Goal: Task Accomplishment & Management: Use online tool/utility

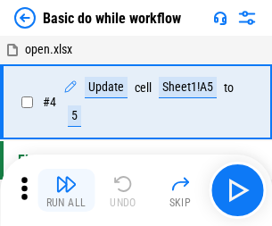
click at [66, 190] on img "button" at bounding box center [65, 183] width 21 height 21
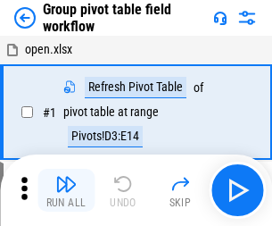
click at [66, 190] on img "button" at bounding box center [65, 183] width 21 height 21
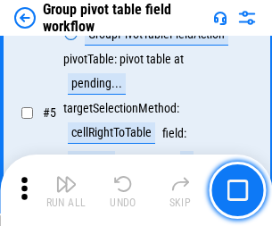
scroll to position [920, 0]
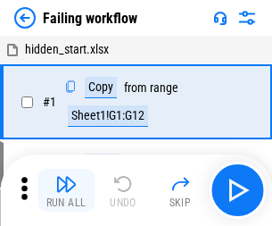
click at [66, 190] on img "button" at bounding box center [65, 183] width 21 height 21
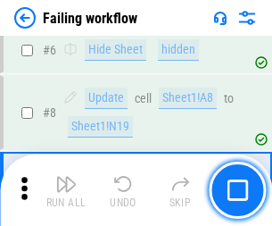
scroll to position [378, 0]
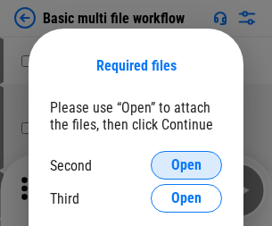
click at [186, 165] on span "Open" at bounding box center [186, 165] width 30 height 14
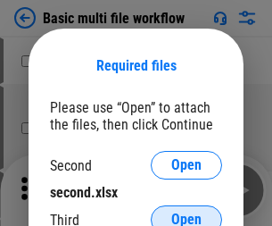
click at [186, 212] on span "Open" at bounding box center [186, 219] width 30 height 14
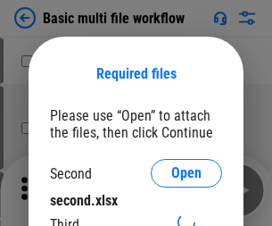
scroll to position [8, 0]
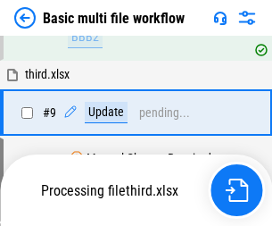
scroll to position [492, 0]
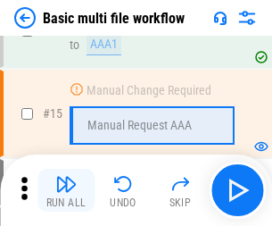
click at [66, 190] on img "button" at bounding box center [65, 183] width 21 height 21
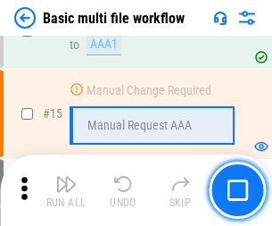
scroll to position [1186, 0]
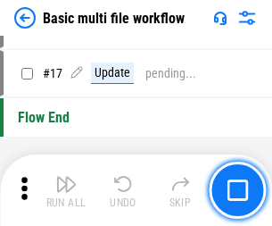
click at [66, 190] on img "button" at bounding box center [65, 183] width 21 height 21
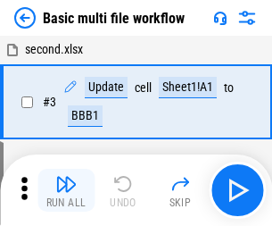
click at [66, 190] on img "button" at bounding box center [65, 183] width 21 height 21
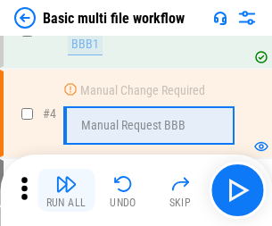
click at [66, 190] on img "button" at bounding box center [65, 183] width 21 height 21
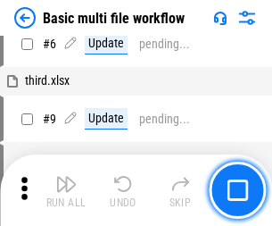
click at [66, 190] on img "button" at bounding box center [65, 183] width 21 height 21
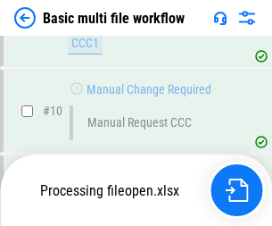
scroll to position [835, 0]
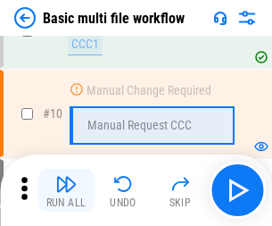
click at [66, 190] on img "button" at bounding box center [65, 183] width 21 height 21
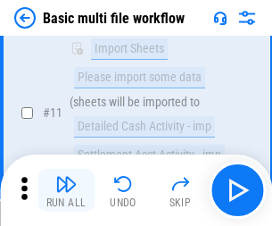
click at [66, 190] on img "button" at bounding box center [65, 183] width 21 height 21
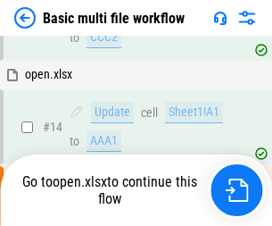
scroll to position [932, 0]
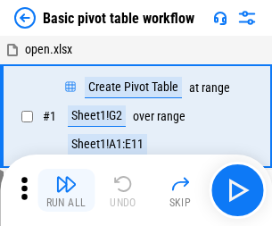
click at [66, 190] on img "button" at bounding box center [65, 183] width 21 height 21
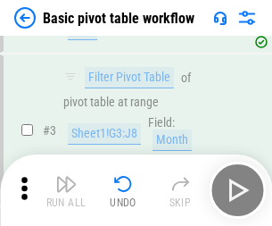
scroll to position [427, 0]
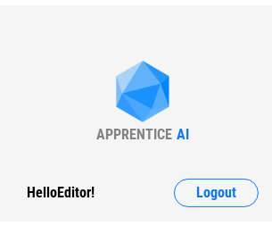
scroll to position [6, 0]
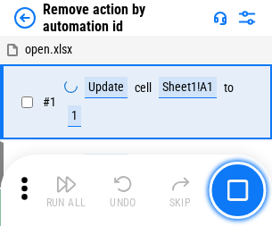
scroll to position [66, 0]
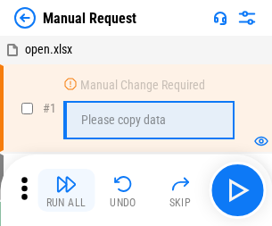
click at [66, 190] on img "button" at bounding box center [65, 183] width 21 height 21
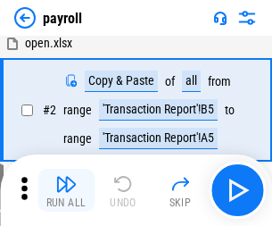
click at [66, 190] on img "button" at bounding box center [65, 183] width 21 height 21
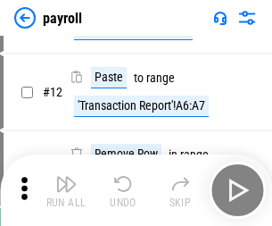
scroll to position [129, 0]
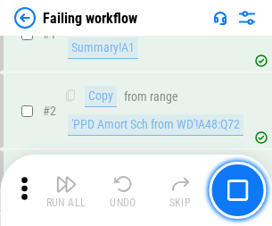
scroll to position [288, 0]
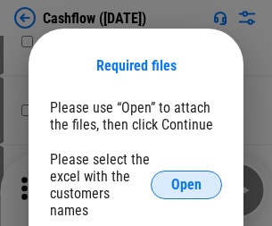
click at [186, 177] on span "Open" at bounding box center [186, 184] width 30 height 14
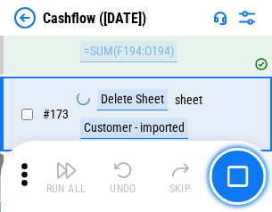
scroll to position [1887, 0]
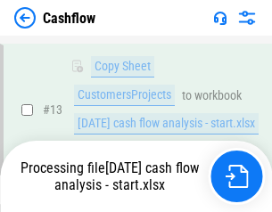
scroll to position [267, 0]
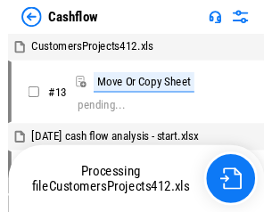
scroll to position [21, 0]
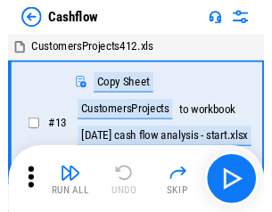
scroll to position [21, 0]
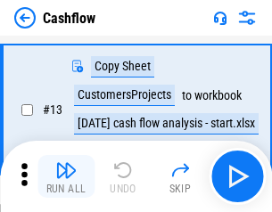
click at [66, 176] on img "button" at bounding box center [65, 170] width 21 height 21
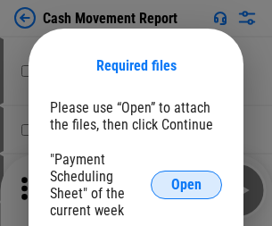
click at [186, 185] on span "Open" at bounding box center [186, 184] width 30 height 14
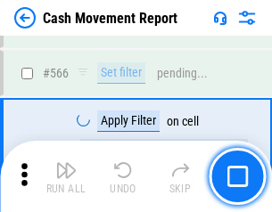
scroll to position [8171, 0]
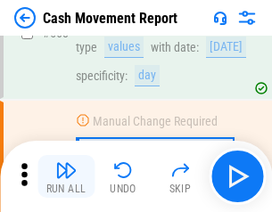
click at [66, 176] on img "button" at bounding box center [65, 170] width 21 height 21
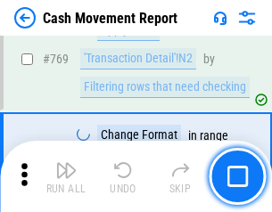
scroll to position [9906, 0]
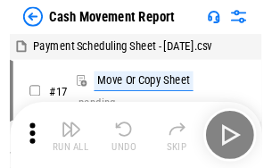
scroll to position [32, 0]
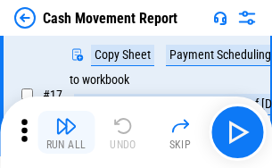
click at [66, 132] on img "button" at bounding box center [65, 125] width 21 height 21
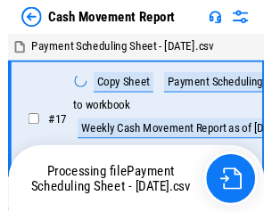
scroll to position [10, 0]
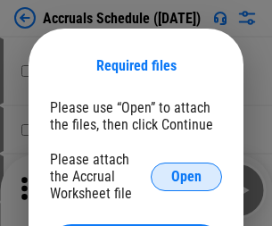
click at [186, 176] on span "Open" at bounding box center [186, 176] width 30 height 14
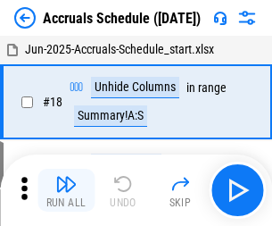
click at [66, 190] on img "button" at bounding box center [65, 183] width 21 height 21
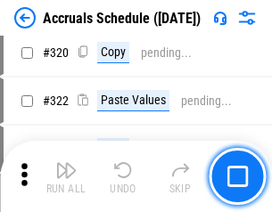
scroll to position [3316, 0]
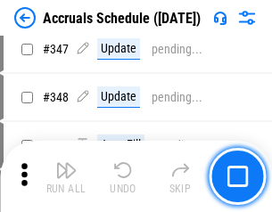
click at [66, 176] on img "button" at bounding box center [65, 170] width 21 height 21
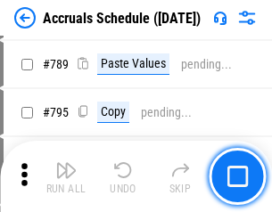
scroll to position [7489, 0]
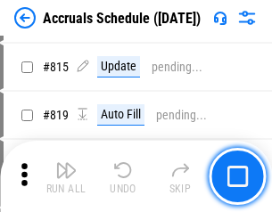
click at [66, 176] on img "button" at bounding box center [65, 170] width 21 height 21
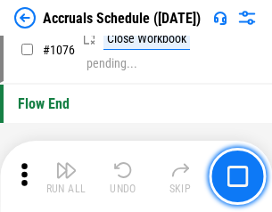
scroll to position [10677, 0]
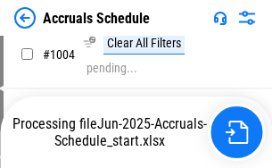
scroll to position [10233, 0]
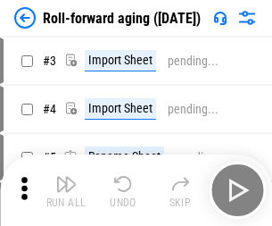
click at [66, 176] on img "button" at bounding box center [65, 183] width 21 height 21
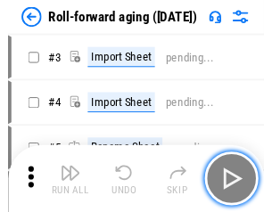
scroll to position [3, 0]
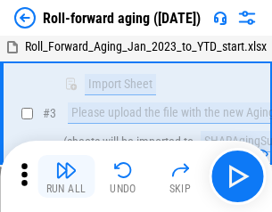
click at [66, 176] on img "button" at bounding box center [65, 170] width 21 height 21
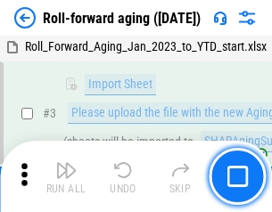
scroll to position [115, 0]
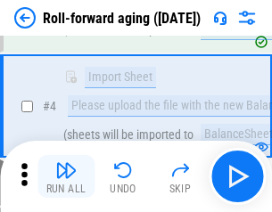
click at [66, 176] on img "button" at bounding box center [65, 170] width 21 height 21
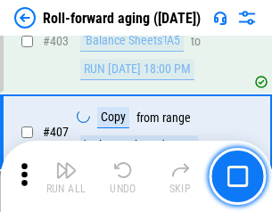
scroll to position [6182, 0]
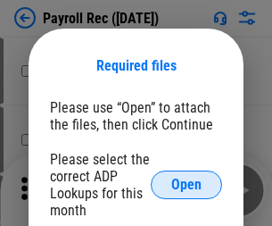
click at [186, 185] on span "Open" at bounding box center [186, 184] width 30 height 14
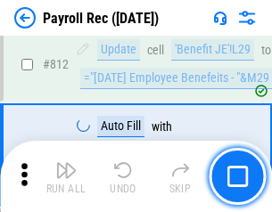
scroll to position [11326, 0]
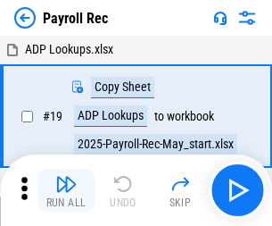
click at [66, 190] on img "button" at bounding box center [65, 183] width 21 height 21
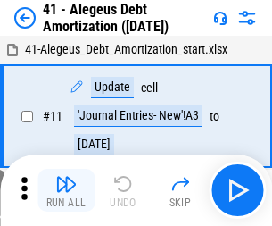
click at [66, 190] on img "button" at bounding box center [65, 183] width 21 height 21
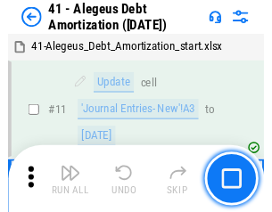
scroll to position [220, 0]
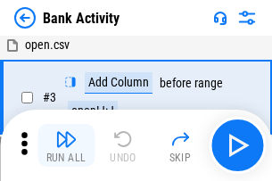
click at [66, 145] on img "button" at bounding box center [65, 138] width 21 height 21
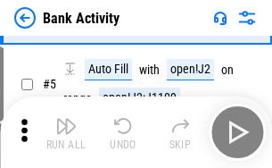
scroll to position [94, 0]
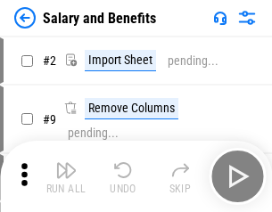
click at [66, 176] on img "button" at bounding box center [65, 170] width 21 height 21
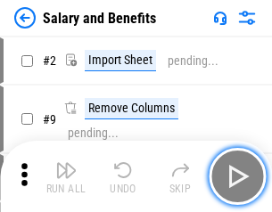
scroll to position [24, 0]
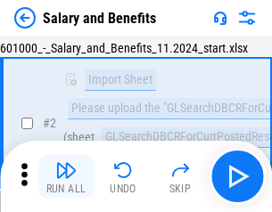
click at [66, 176] on img "button" at bounding box center [65, 170] width 21 height 21
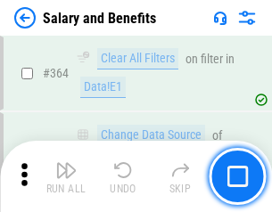
scroll to position [8395, 0]
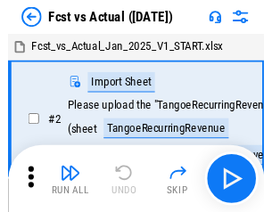
scroll to position [23, 0]
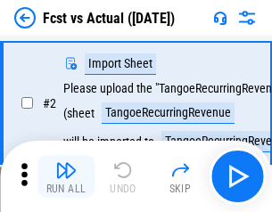
click at [66, 176] on img "button" at bounding box center [65, 170] width 21 height 21
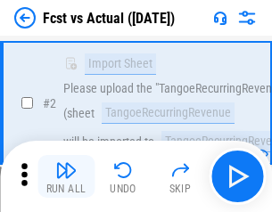
click at [66, 176] on img "button" at bounding box center [65, 170] width 21 height 21
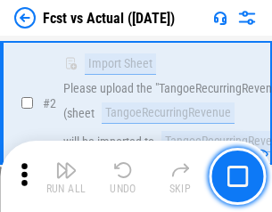
scroll to position [167, 0]
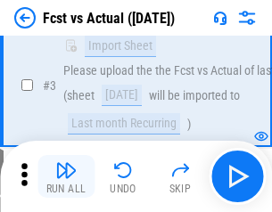
click at [66, 176] on img "button" at bounding box center [65, 170] width 21 height 21
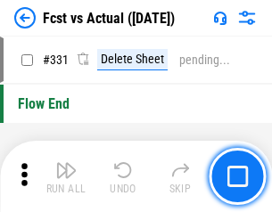
scroll to position [8533, 0]
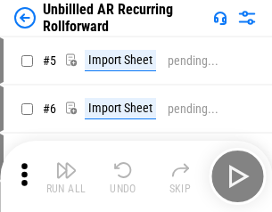
scroll to position [38, 0]
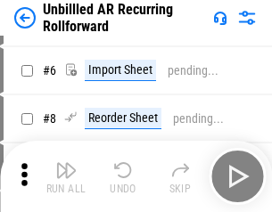
click at [66, 176] on img "button" at bounding box center [65, 170] width 21 height 21
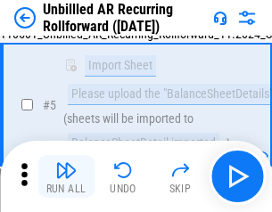
click at [66, 176] on img "button" at bounding box center [65, 170] width 21 height 21
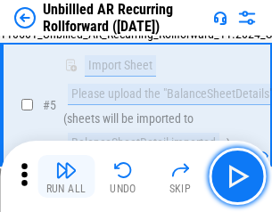
scroll to position [168, 0]
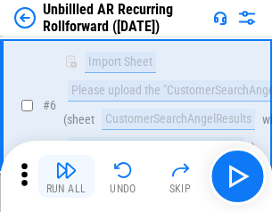
click at [66, 176] on img "button" at bounding box center [65, 170] width 21 height 21
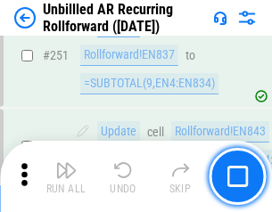
scroll to position [6055, 0]
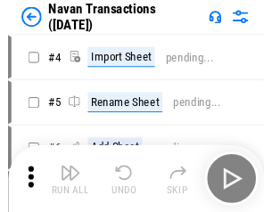
scroll to position [29, 0]
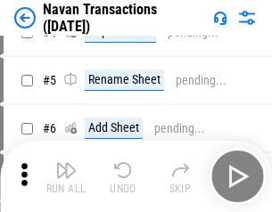
click at [66, 176] on img "button" at bounding box center [65, 170] width 21 height 21
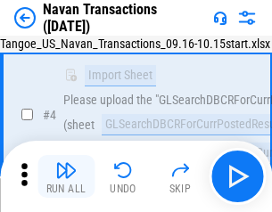
click at [66, 176] on img "button" at bounding box center [65, 170] width 21 height 21
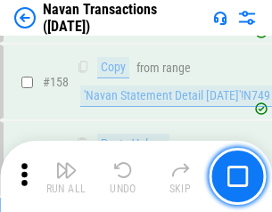
scroll to position [5780, 0]
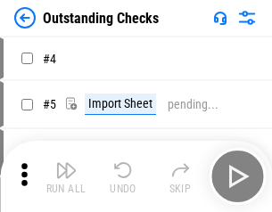
click at [66, 176] on img "button" at bounding box center [65, 170] width 21 height 21
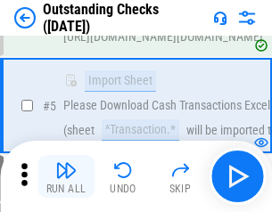
click at [66, 176] on img "button" at bounding box center [65, 170] width 21 height 21
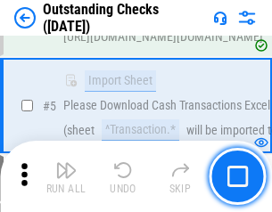
scroll to position [186, 0]
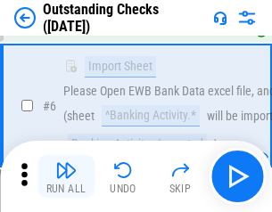
click at [66, 176] on img "button" at bounding box center [65, 170] width 21 height 21
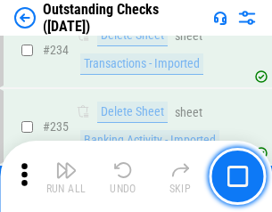
scroll to position [5414, 0]
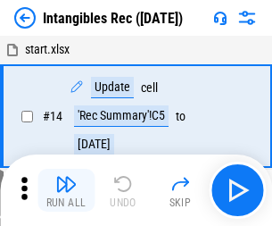
click at [66, 190] on img "button" at bounding box center [65, 183] width 21 height 21
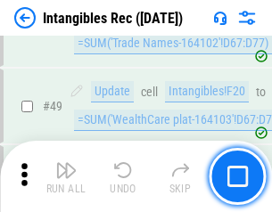
scroll to position [694, 0]
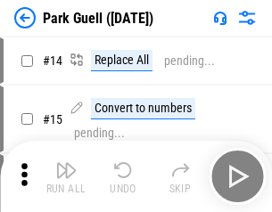
click at [66, 176] on img "button" at bounding box center [65, 170] width 21 height 21
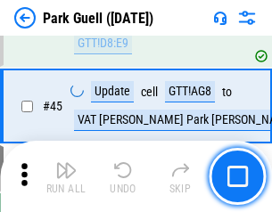
scroll to position [2229, 0]
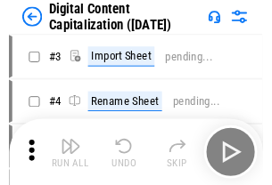
scroll to position [52, 0]
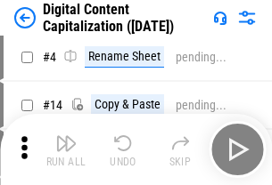
click at [66, 150] on img "button" at bounding box center [65, 143] width 21 height 21
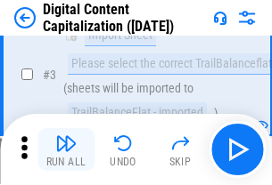
click at [66, 150] on img "button" at bounding box center [65, 143] width 21 height 21
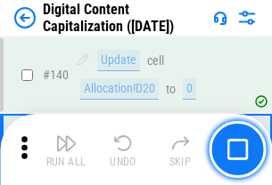
scroll to position [1891, 0]
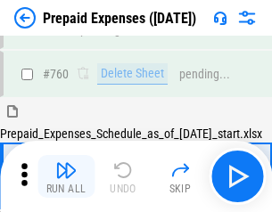
click at [66, 176] on img "button" at bounding box center [65, 170] width 21 height 21
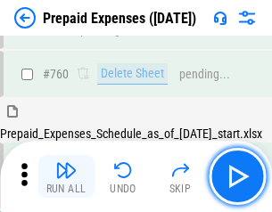
scroll to position [4941, 0]
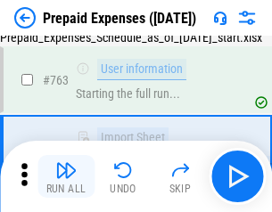
click at [66, 176] on img "button" at bounding box center [65, 170] width 21 height 21
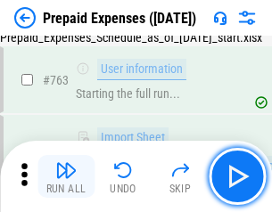
scroll to position [5046, 0]
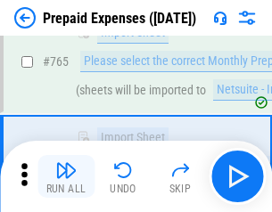
click at [66, 176] on img "button" at bounding box center [65, 170] width 21 height 21
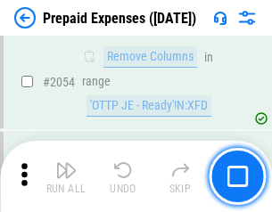
scroll to position [18635, 0]
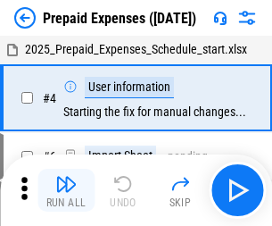
click at [66, 190] on img "button" at bounding box center [65, 183] width 21 height 21
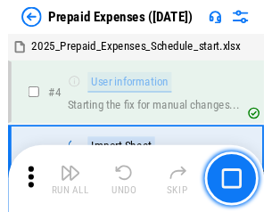
scroll to position [78, 0]
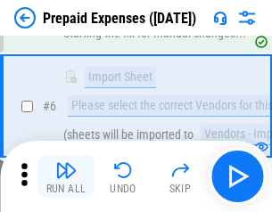
click at [66, 176] on img "button" at bounding box center [65, 170] width 21 height 21
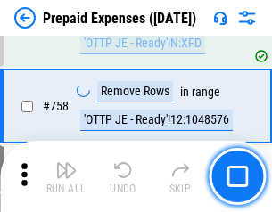
scroll to position [6352, 0]
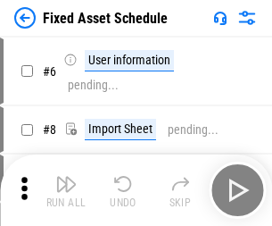
click at [66, 190] on img "button" at bounding box center [65, 183] width 21 height 21
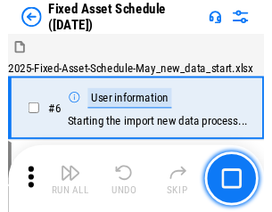
scroll to position [96, 0]
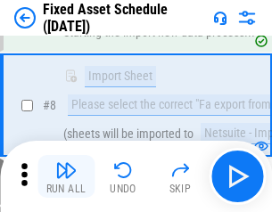
click at [66, 176] on img "button" at bounding box center [65, 170] width 21 height 21
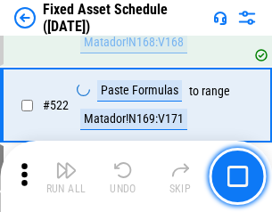
scroll to position [6196, 0]
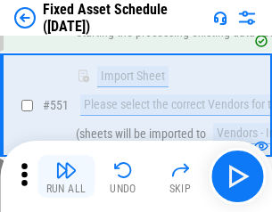
click at [66, 176] on img "button" at bounding box center [65, 170] width 21 height 21
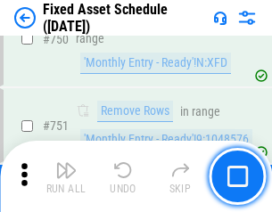
scroll to position [8691, 0]
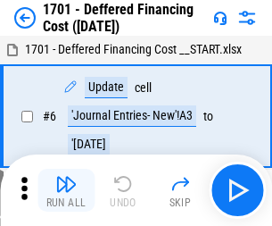
click at [66, 190] on img "button" at bounding box center [65, 183] width 21 height 21
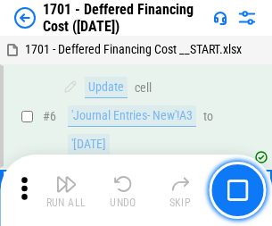
scroll to position [214, 0]
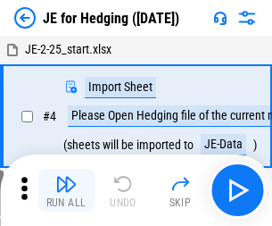
click at [66, 176] on img "button" at bounding box center [65, 183] width 21 height 21
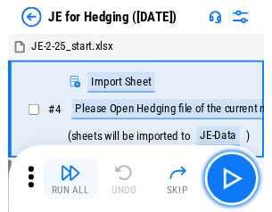
scroll to position [3, 0]
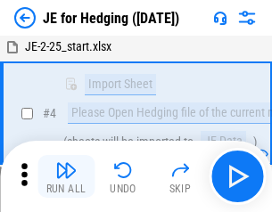
click at [66, 176] on img "button" at bounding box center [65, 170] width 21 height 21
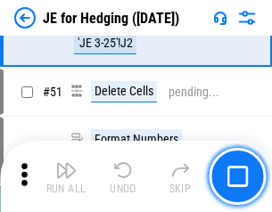
scroll to position [1154, 0]
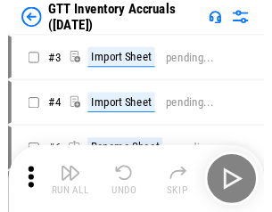
scroll to position [3, 0]
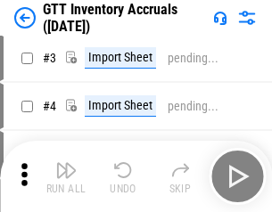
click at [66, 176] on img "button" at bounding box center [65, 170] width 21 height 21
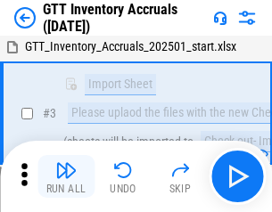
click at [66, 176] on img "button" at bounding box center [65, 170] width 21 height 21
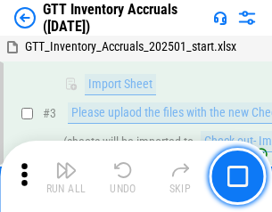
scroll to position [115, 0]
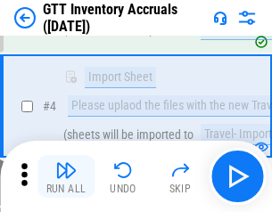
click at [66, 176] on img "button" at bounding box center [65, 170] width 21 height 21
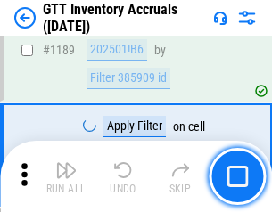
scroll to position [14558, 0]
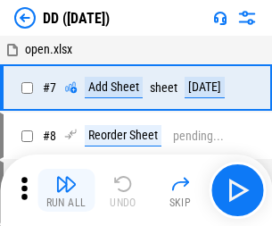
click at [66, 190] on img "button" at bounding box center [65, 183] width 21 height 21
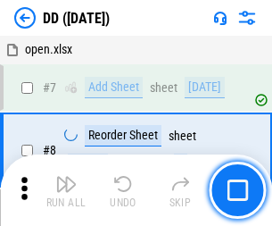
scroll to position [172, 0]
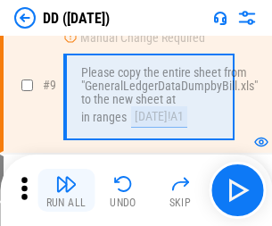
click at [66, 190] on img "button" at bounding box center [65, 183] width 21 height 21
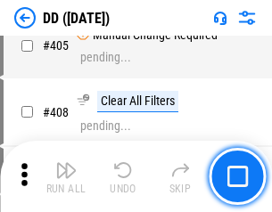
scroll to position [7976, 0]
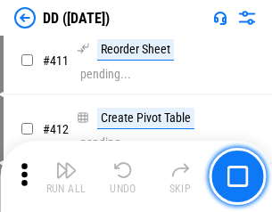
click at [66, 176] on img "button" at bounding box center [65, 170] width 21 height 21
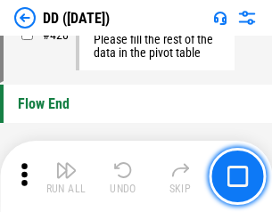
scroll to position [8533, 0]
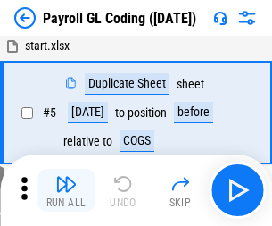
click at [66, 190] on img "button" at bounding box center [65, 183] width 21 height 21
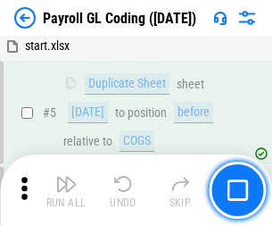
scroll to position [214, 0]
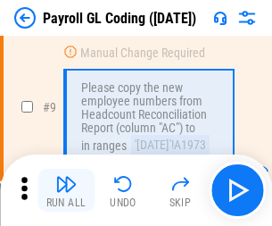
click at [66, 190] on img "button" at bounding box center [65, 183] width 21 height 21
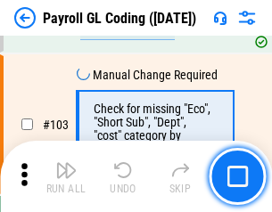
scroll to position [4182, 0]
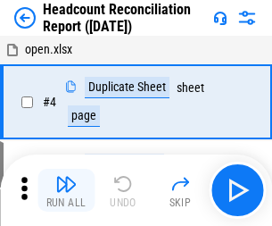
click at [66, 190] on img "button" at bounding box center [65, 183] width 21 height 21
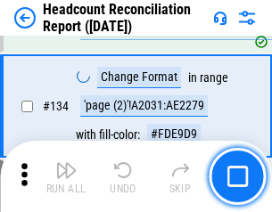
scroll to position [2143, 0]
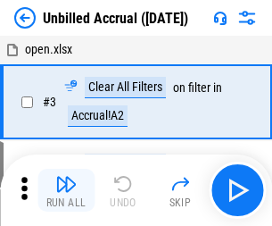
click at [66, 190] on img "button" at bounding box center [65, 183] width 21 height 21
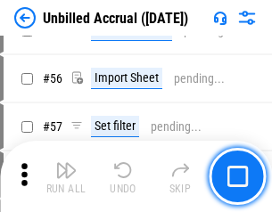
scroll to position [1861, 0]
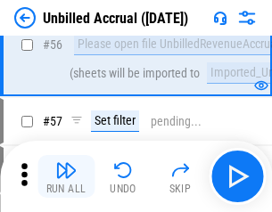
click at [66, 176] on img "button" at bounding box center [65, 170] width 21 height 21
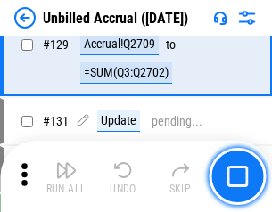
scroll to position [5310, 0]
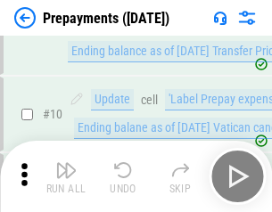
scroll to position [111, 0]
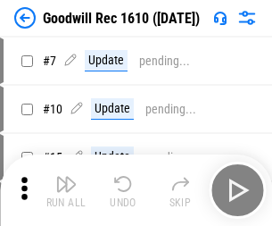
click at [66, 190] on img "button" at bounding box center [65, 183] width 21 height 21
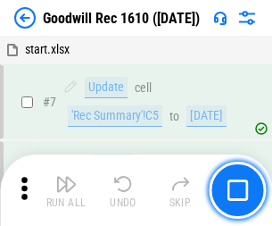
scroll to position [305, 0]
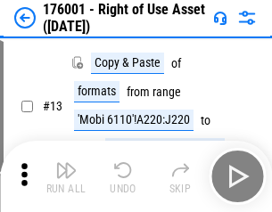
scroll to position [115, 0]
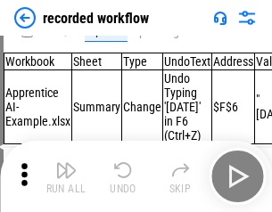
click at [66, 176] on img "button" at bounding box center [65, 170] width 21 height 21
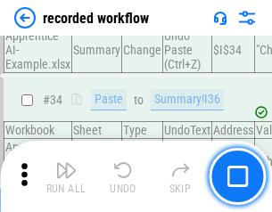
scroll to position [5572, 0]
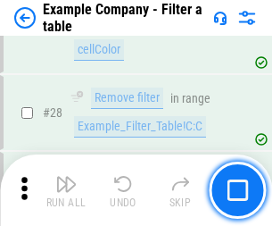
scroll to position [1631, 0]
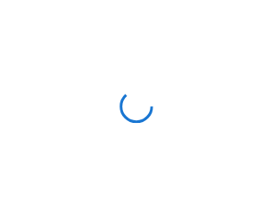
scroll to position [28, 0]
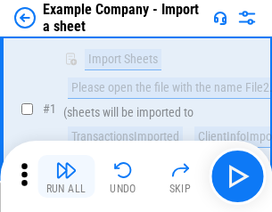
click at [66, 176] on img "button" at bounding box center [65, 170] width 21 height 21
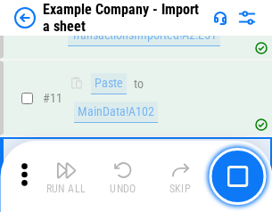
scroll to position [394, 0]
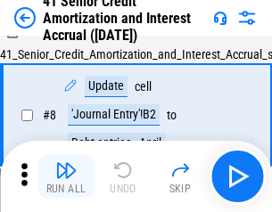
click at [66, 176] on img "button" at bounding box center [65, 170] width 21 height 21
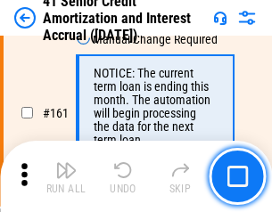
click at [66, 176] on img "button" at bounding box center [65, 170] width 21 height 21
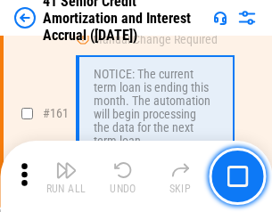
scroll to position [1907, 0]
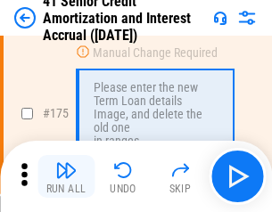
click at [66, 176] on img "button" at bounding box center [65, 170] width 21 height 21
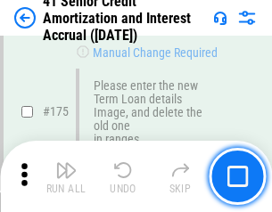
scroll to position [2088, 0]
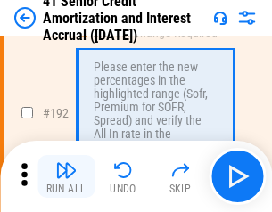
click at [66, 176] on img "button" at bounding box center [65, 170] width 21 height 21
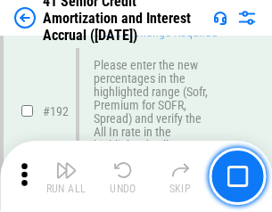
scroll to position [2275, 0]
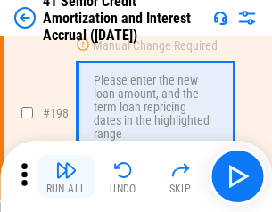
click at [66, 176] on img "button" at bounding box center [65, 170] width 21 height 21
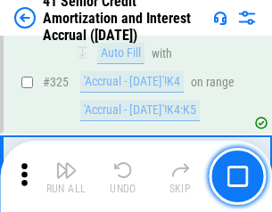
scroll to position [4554, 0]
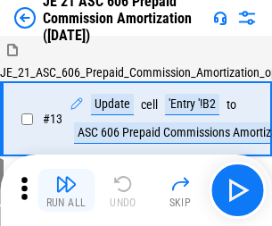
click at [66, 176] on img "button" at bounding box center [65, 183] width 21 height 21
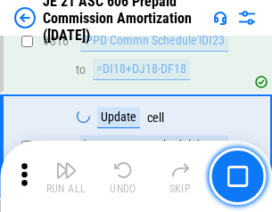
scroll to position [3329, 0]
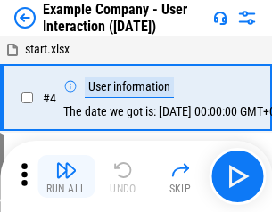
click at [66, 176] on img "button" at bounding box center [65, 170] width 21 height 21
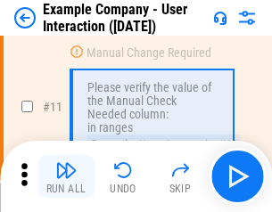
click at [66, 176] on img "button" at bounding box center [65, 170] width 21 height 21
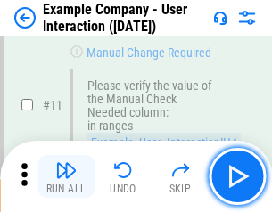
scroll to position [386, 0]
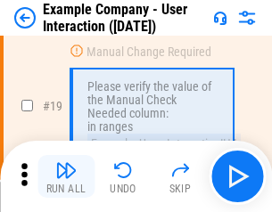
click at [66, 176] on img "button" at bounding box center [65, 170] width 21 height 21
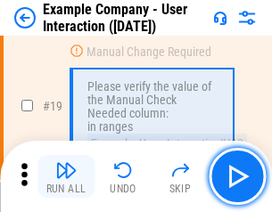
click at [66, 176] on img "button" at bounding box center [65, 170] width 21 height 21
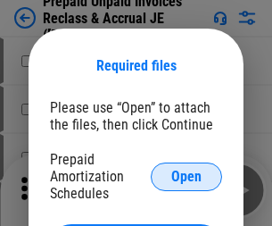
click at [186, 176] on span "Open" at bounding box center [186, 176] width 30 height 14
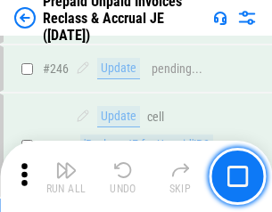
scroll to position [2407, 0]
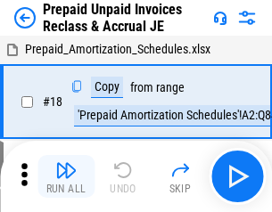
click at [66, 176] on img "button" at bounding box center [65, 170] width 21 height 21
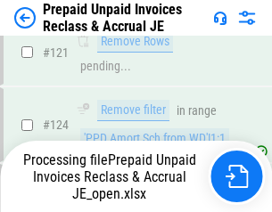
scroll to position [1293, 0]
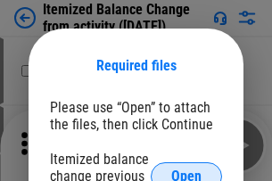
click at [186, 169] on span "Open" at bounding box center [186, 176] width 30 height 14
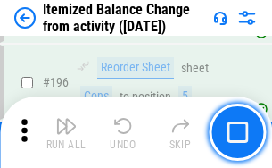
scroll to position [3431, 0]
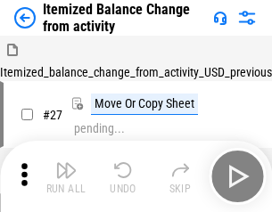
scroll to position [28, 0]
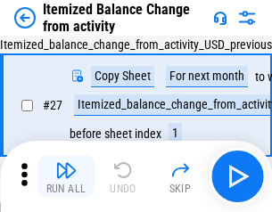
click at [66, 176] on img "button" at bounding box center [65, 170] width 21 height 21
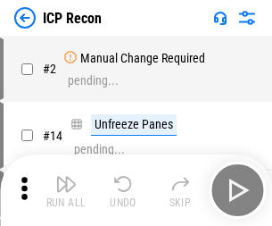
scroll to position [8, 0]
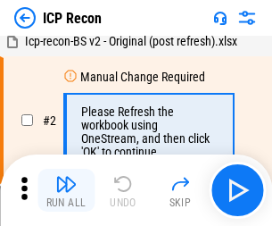
click at [66, 190] on img "button" at bounding box center [65, 183] width 21 height 21
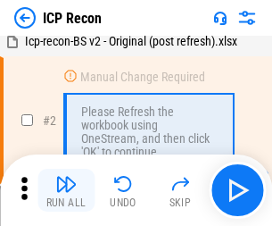
click at [66, 190] on img "button" at bounding box center [65, 183] width 21 height 21
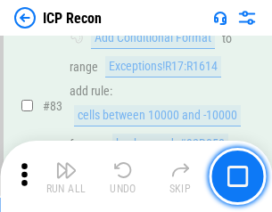
scroll to position [1747, 0]
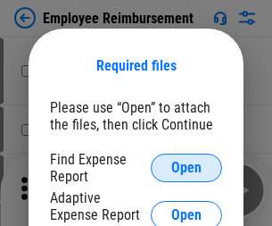
click at [186, 168] on span "Open" at bounding box center [186, 167] width 30 height 14
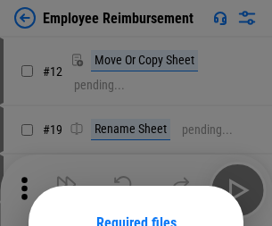
scroll to position [157, 0]
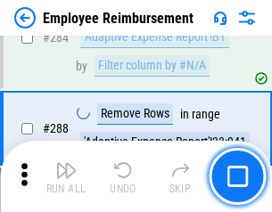
scroll to position [4846, 0]
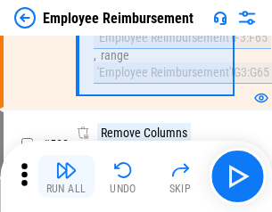
click at [66, 176] on img "button" at bounding box center [65, 170] width 21 height 21
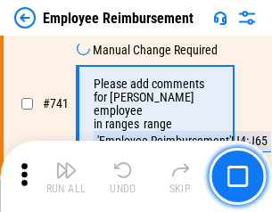
scroll to position [12507, 0]
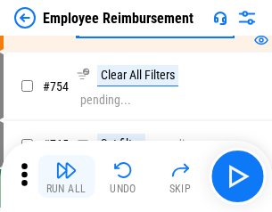
click at [66, 176] on img "button" at bounding box center [65, 170] width 21 height 21
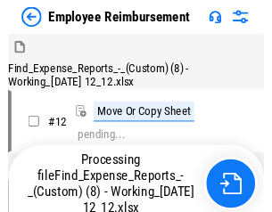
scroll to position [61, 0]
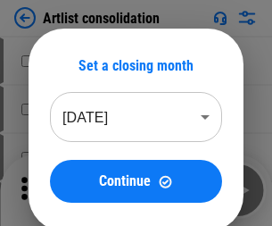
click at [66, 190] on img "button" at bounding box center [65, 183] width 21 height 21
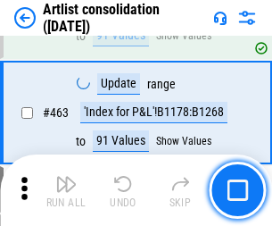
scroll to position [7806, 0]
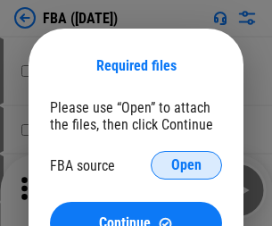
click at [186, 165] on span "Open" at bounding box center [186, 165] width 30 height 14
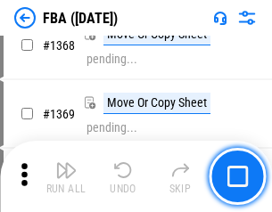
scroll to position [19146, 0]
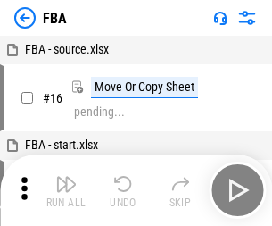
scroll to position [18, 0]
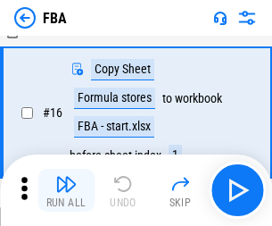
click at [66, 190] on img "button" at bounding box center [65, 183] width 21 height 21
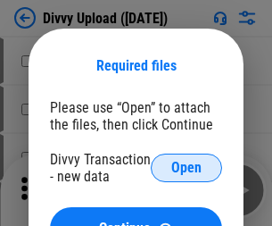
click at [186, 168] on span "Open" at bounding box center [186, 167] width 30 height 14
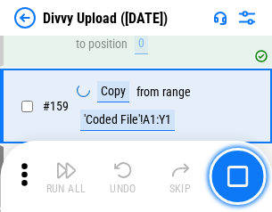
scroll to position [1846, 0]
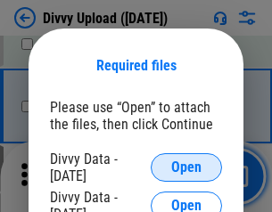
click at [186, 168] on span "Open" at bounding box center [186, 167] width 30 height 14
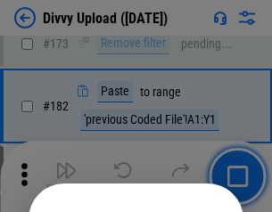
scroll to position [2001, 0]
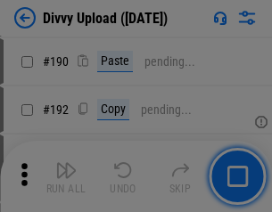
scroll to position [2250, 0]
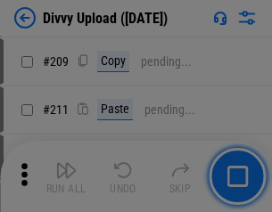
scroll to position [3028, 0]
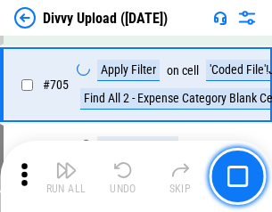
scroll to position [12195, 0]
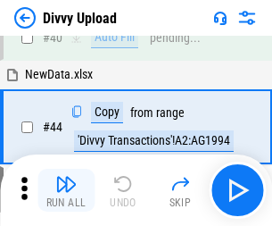
click at [66, 190] on img "button" at bounding box center [65, 183] width 21 height 21
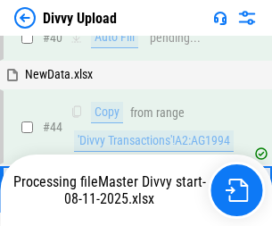
scroll to position [196, 0]
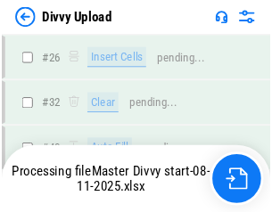
scroll to position [1846, 0]
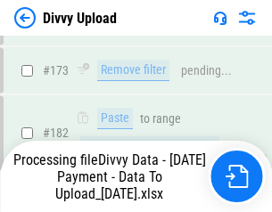
scroll to position [2009, 0]
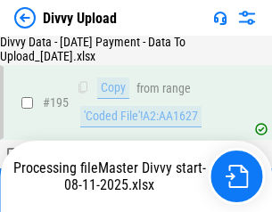
scroll to position [2491, 0]
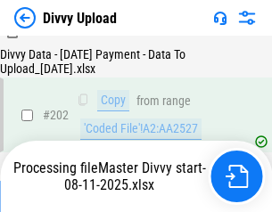
scroll to position [2885, 0]
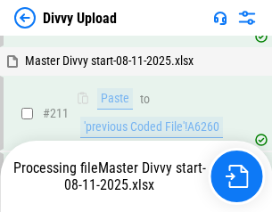
scroll to position [3445, 0]
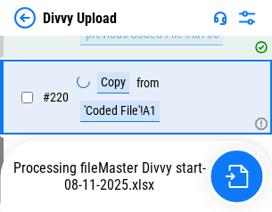
scroll to position [3961, 0]
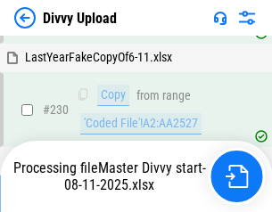
scroll to position [4424, 0]
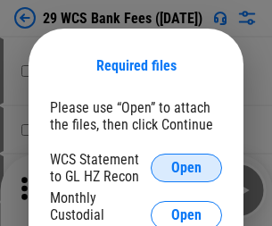
click at [186, 168] on span "Open" at bounding box center [186, 167] width 30 height 14
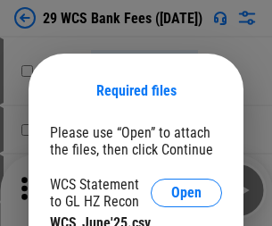
scroll to position [25, 0]
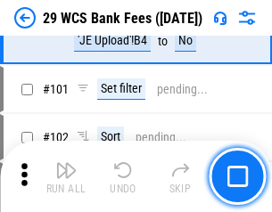
scroll to position [1737, 0]
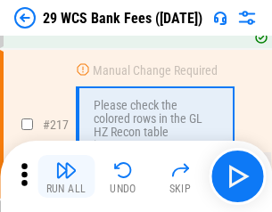
click at [66, 176] on img "button" at bounding box center [65, 170] width 21 height 21
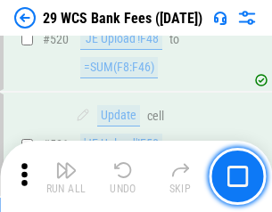
scroll to position [9200, 0]
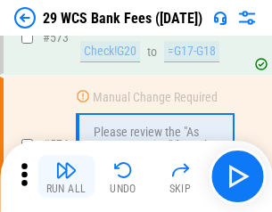
click at [66, 176] on img "button" at bounding box center [65, 170] width 21 height 21
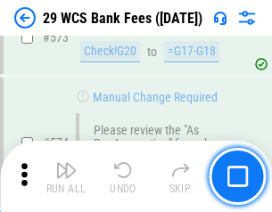
scroll to position [9872, 0]
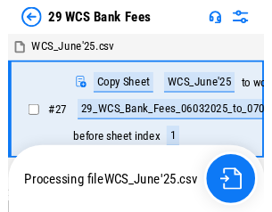
scroll to position [3, 0]
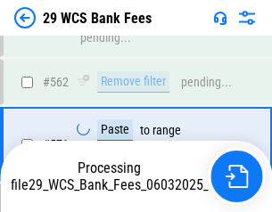
scroll to position [9852, 0]
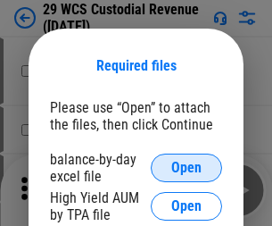
click at [186, 168] on span "Open" at bounding box center [186, 167] width 30 height 14
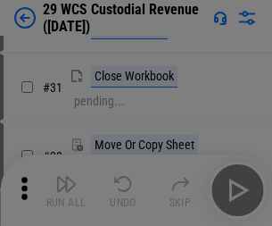
scroll to position [382, 0]
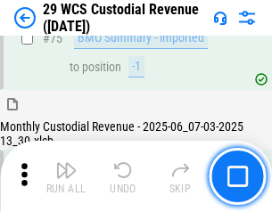
scroll to position [1862, 0]
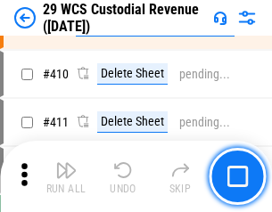
click at [66, 176] on img "button" at bounding box center [65, 170] width 21 height 21
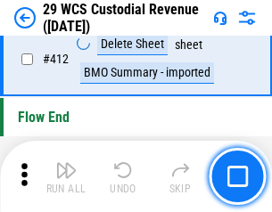
scroll to position [8514, 0]
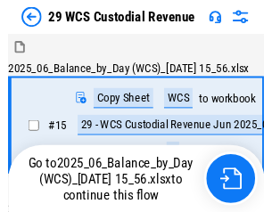
scroll to position [43, 0]
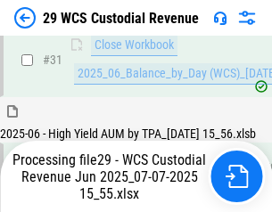
scroll to position [915, 0]
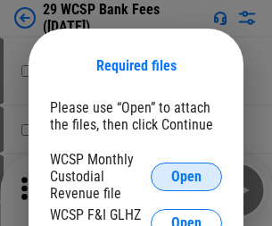
click at [186, 176] on span "Open" at bounding box center [186, 176] width 30 height 14
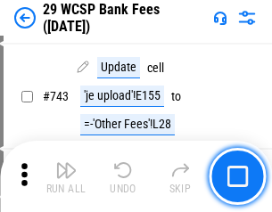
scroll to position [8984, 0]
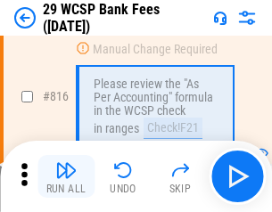
click at [66, 176] on img "button" at bounding box center [65, 170] width 21 height 21
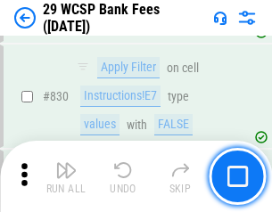
scroll to position [11311, 0]
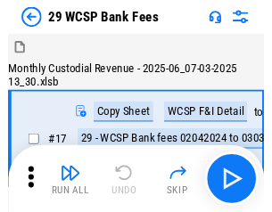
scroll to position [43, 0]
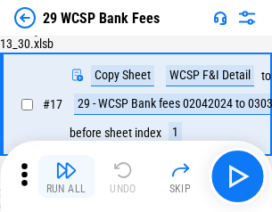
click at [66, 176] on img "button" at bounding box center [65, 170] width 21 height 21
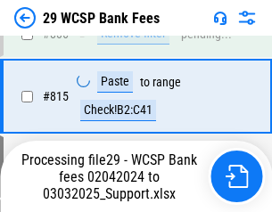
scroll to position [10794, 0]
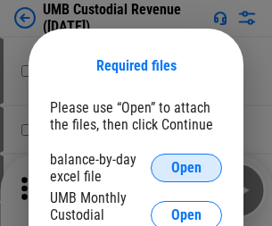
click at [186, 168] on span "Open" at bounding box center [186, 167] width 30 height 14
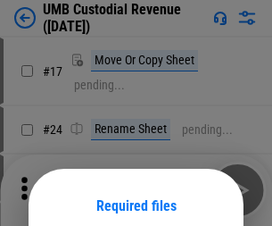
scroll to position [140, 0]
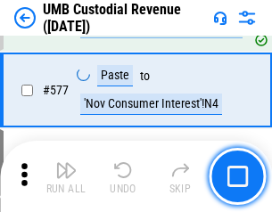
scroll to position [8314, 0]
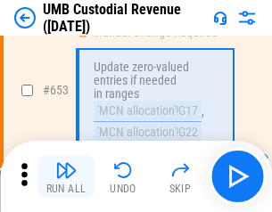
click at [66, 176] on img "button" at bounding box center [65, 170] width 21 height 21
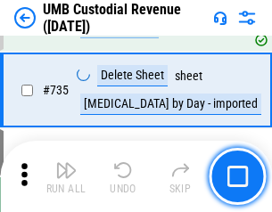
scroll to position [10901, 0]
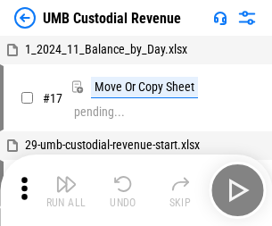
scroll to position [13, 0]
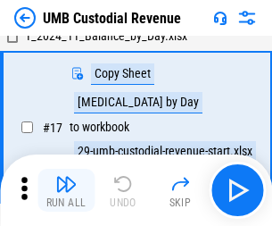
click at [66, 190] on img "button" at bounding box center [65, 183] width 21 height 21
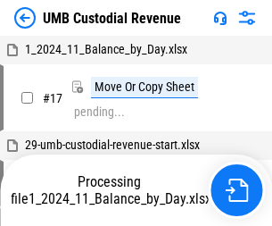
scroll to position [13, 0]
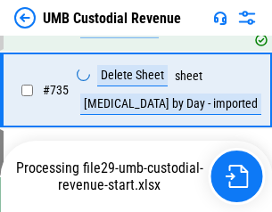
scroll to position [10860, 0]
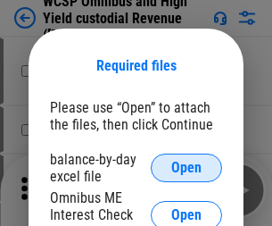
click at [186, 168] on span "Open" at bounding box center [186, 167] width 30 height 14
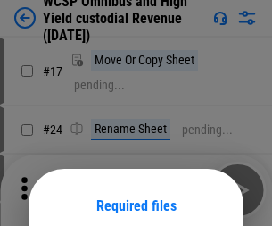
scroll to position [140, 0]
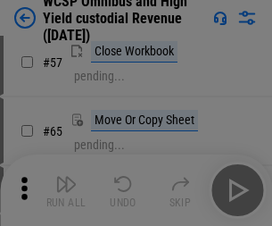
scroll to position [777, 0]
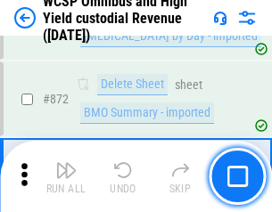
scroll to position [15088, 0]
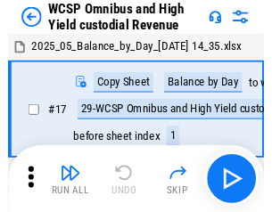
scroll to position [10, 0]
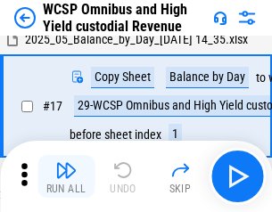
click at [66, 176] on img "button" at bounding box center [65, 170] width 21 height 21
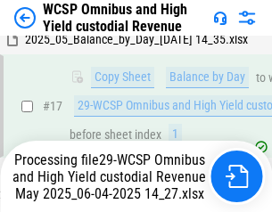
scroll to position [371, 0]
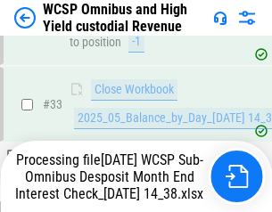
scroll to position [882, 0]
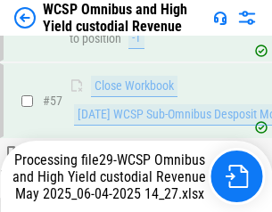
scroll to position [1829, 0]
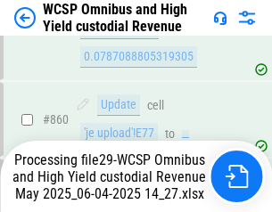
scroll to position [15047, 0]
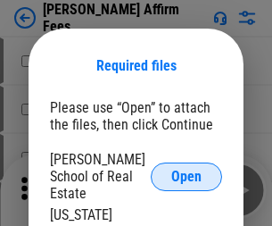
click at [186, 169] on span "Open" at bounding box center [186, 176] width 30 height 14
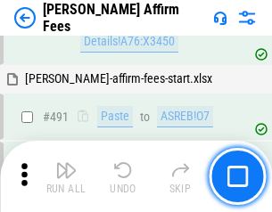
scroll to position [4847, 0]
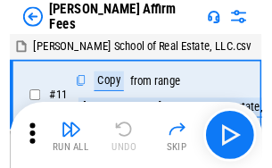
scroll to position [18, 0]
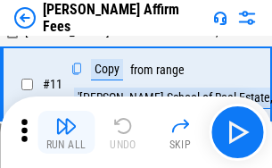
click at [66, 132] on img "button" at bounding box center [65, 125] width 21 height 21
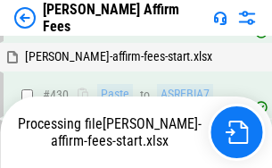
scroll to position [4046, 0]
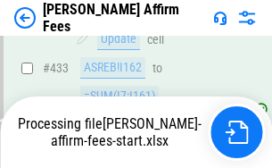
scroll to position [4779, 0]
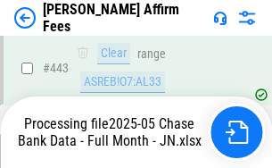
scroll to position [4675, 0]
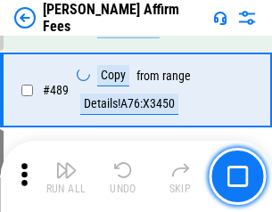
scroll to position [4653, 0]
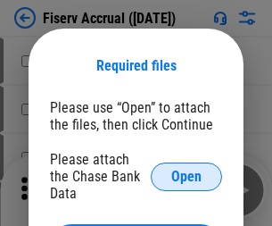
click at [186, 169] on span "Open" at bounding box center [186, 176] width 30 height 14
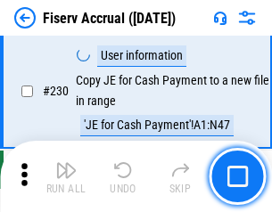
scroll to position [5649, 0]
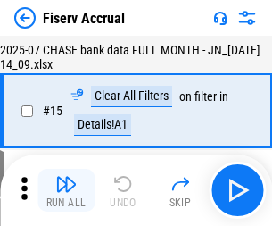
click at [66, 190] on img "button" at bounding box center [65, 183] width 21 height 21
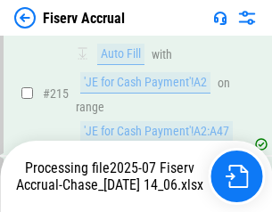
scroll to position [5628, 0]
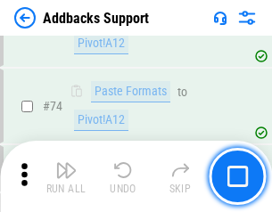
scroll to position [1298, 0]
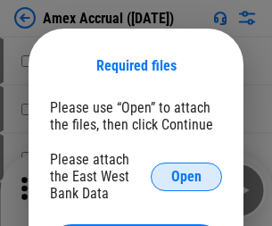
click at [186, 176] on span "Open" at bounding box center [186, 176] width 30 height 14
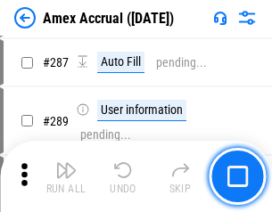
scroll to position [4881, 0]
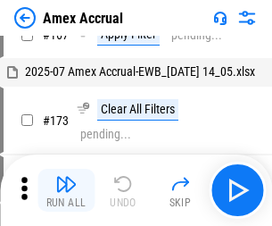
click at [66, 190] on img "button" at bounding box center [65, 183] width 21 height 21
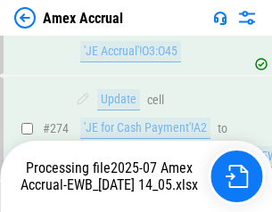
scroll to position [5197, 0]
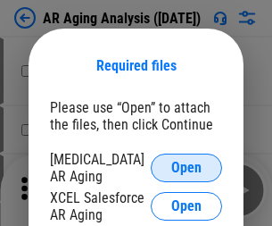
click at [186, 165] on span "Open" at bounding box center [186, 167] width 30 height 14
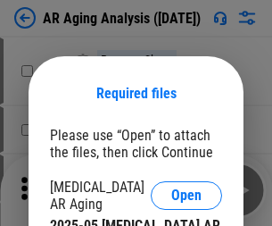
scroll to position [28, 0]
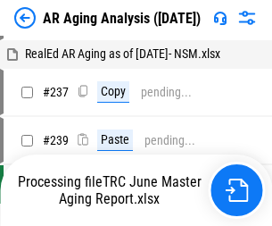
scroll to position [18, 0]
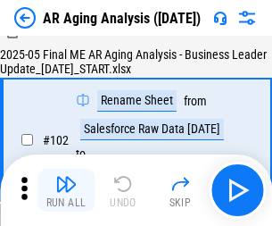
click at [66, 190] on img "button" at bounding box center [65, 183] width 21 height 21
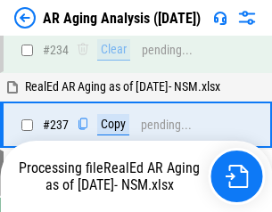
scroll to position [2763, 0]
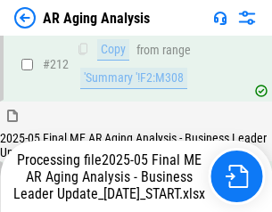
scroll to position [2743, 0]
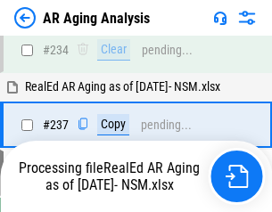
scroll to position [2817, 0]
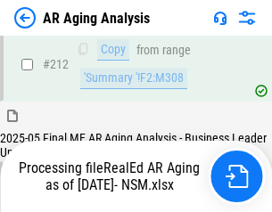
scroll to position [2666, 0]
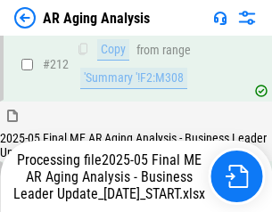
scroll to position [2743, 0]
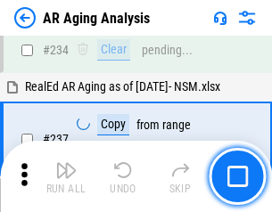
scroll to position [2743, 0]
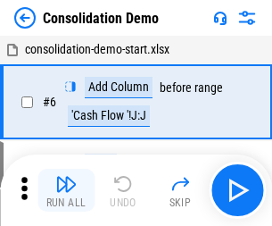
click at [66, 190] on img "button" at bounding box center [65, 183] width 21 height 21
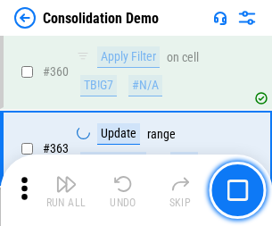
scroll to position [5975, 0]
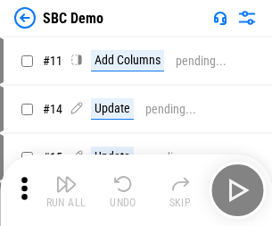
click at [66, 190] on img "button" at bounding box center [65, 183] width 21 height 21
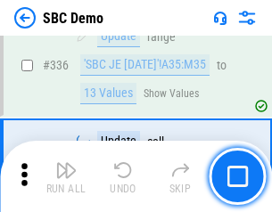
scroll to position [4690, 0]
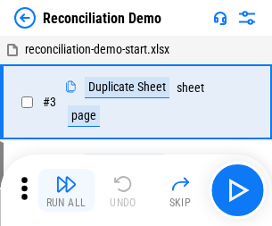
click at [66, 190] on img "button" at bounding box center [65, 183] width 21 height 21
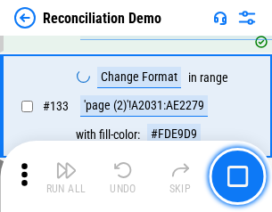
scroll to position [2117, 0]
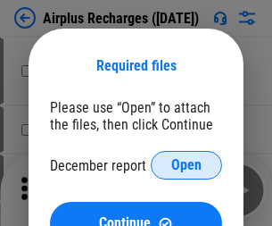
click at [186, 165] on span "Open" at bounding box center [186, 165] width 30 height 14
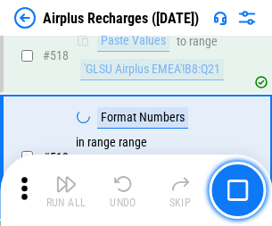
scroll to position [7671, 0]
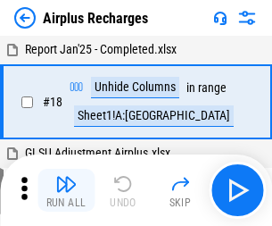
click at [66, 190] on img "button" at bounding box center [65, 183] width 21 height 21
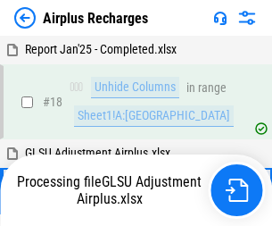
scroll to position [78, 0]
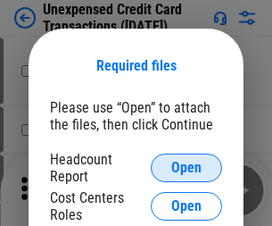
click at [186, 168] on span "Open" at bounding box center [186, 167] width 30 height 14
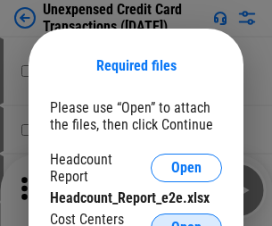
click at [186, 220] on span "Open" at bounding box center [186, 227] width 30 height 14
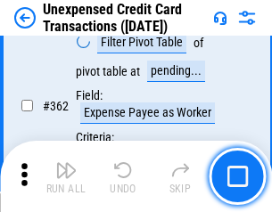
scroll to position [4585, 0]
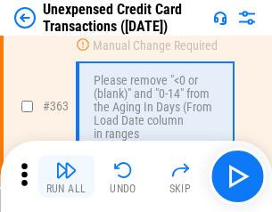
click at [66, 176] on img "button" at bounding box center [65, 170] width 21 height 21
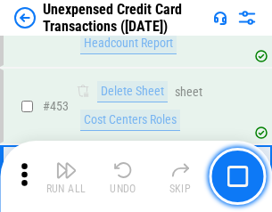
scroll to position [6080, 0]
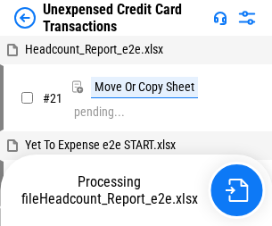
scroll to position [28, 0]
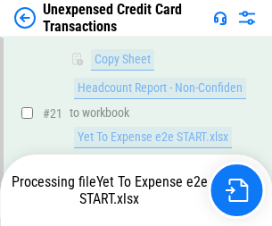
scroll to position [290, 0]
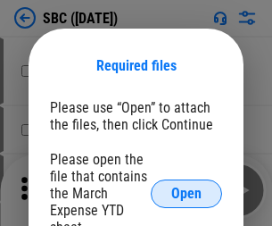
click at [186, 193] on span "Open" at bounding box center [186, 193] width 30 height 14
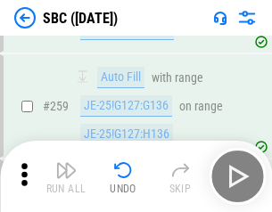
scroll to position [3484, 0]
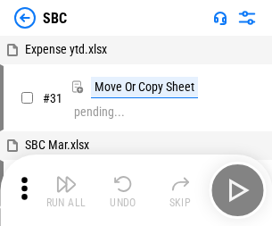
scroll to position [18, 0]
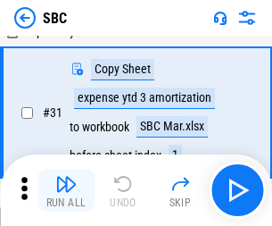
click at [66, 190] on img "button" at bounding box center [65, 183] width 21 height 21
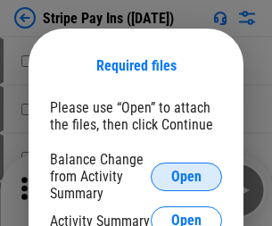
click at [186, 176] on span "Open" at bounding box center [186, 176] width 30 height 14
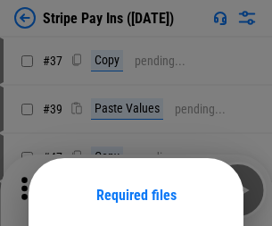
scroll to position [129, 0]
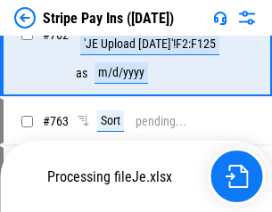
scroll to position [9387, 0]
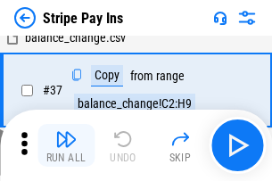
click at [66, 145] on img "button" at bounding box center [65, 138] width 21 height 21
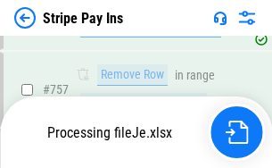
scroll to position [9348, 0]
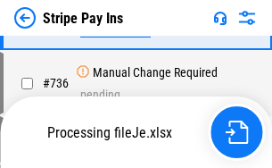
scroll to position [9348, 0]
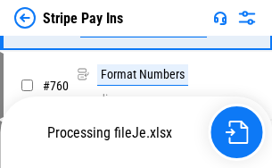
scroll to position [9348, 0]
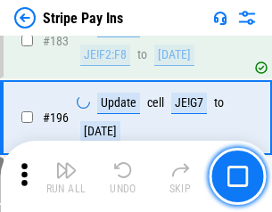
scroll to position [2413, 0]
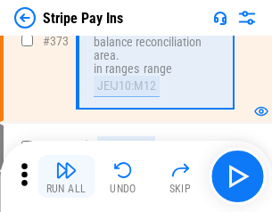
click at [66, 176] on img "button" at bounding box center [65, 170] width 21 height 21
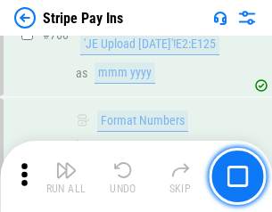
scroll to position [9326, 0]
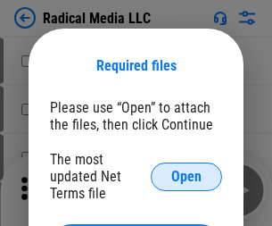
click at [186, 176] on span "Open" at bounding box center [186, 176] width 30 height 14
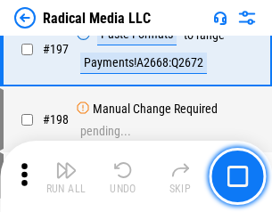
scroll to position [4124, 0]
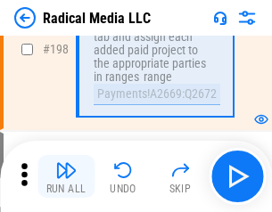
click at [66, 176] on img "button" at bounding box center [65, 170] width 21 height 21
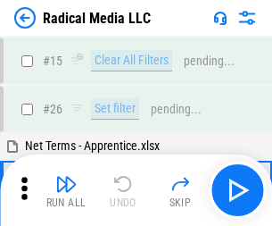
scroll to position [100, 0]
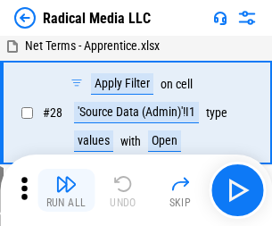
click at [66, 190] on img "button" at bounding box center [65, 183] width 21 height 21
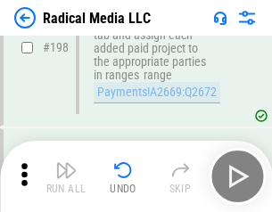
scroll to position [4470, 0]
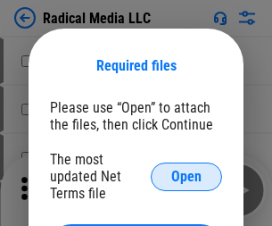
click at [186, 176] on span "Open" at bounding box center [186, 176] width 30 height 14
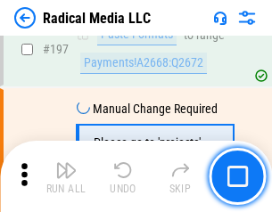
scroll to position [4124, 0]
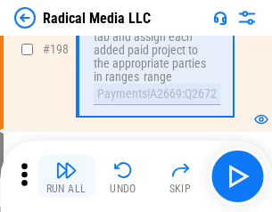
click at [66, 176] on img "button" at bounding box center [65, 170] width 21 height 21
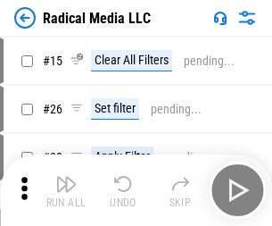
scroll to position [100, 0]
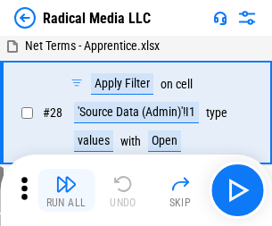
click at [66, 190] on img "button" at bounding box center [65, 183] width 21 height 21
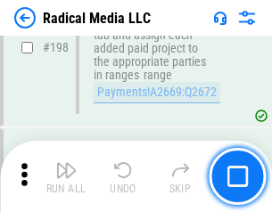
scroll to position [4470, 0]
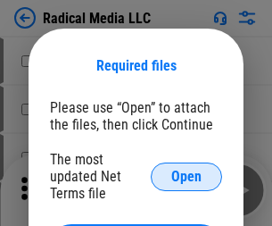
click at [186, 176] on span "Open" at bounding box center [186, 176] width 30 height 14
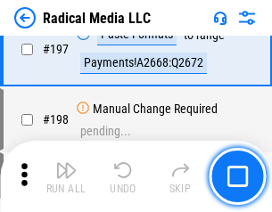
scroll to position [4124, 0]
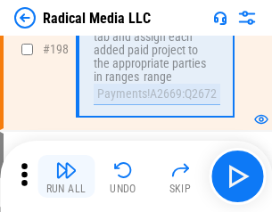
click at [66, 176] on img "button" at bounding box center [65, 170] width 21 height 21
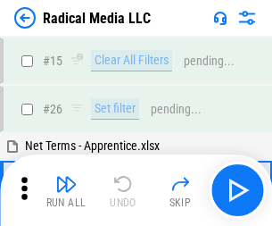
scroll to position [100, 0]
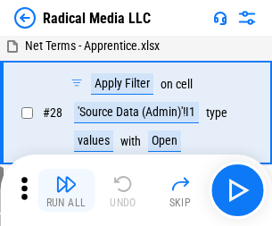
click at [66, 190] on img "button" at bounding box center [65, 183] width 21 height 21
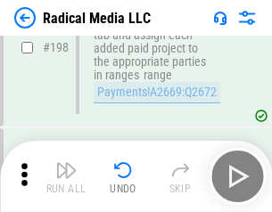
scroll to position [4470, 0]
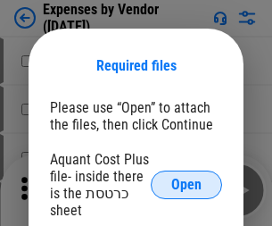
click at [186, 185] on span "Open" at bounding box center [186, 184] width 30 height 14
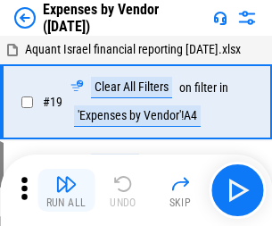
click at [66, 190] on img "button" at bounding box center [65, 183] width 21 height 21
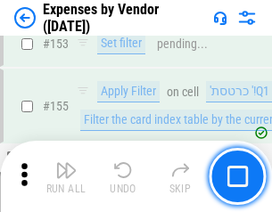
scroll to position [1314, 0]
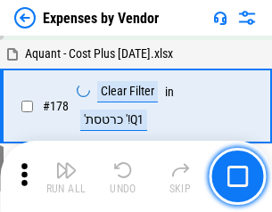
scroll to position [1391, 0]
